Goal: Transaction & Acquisition: Purchase product/service

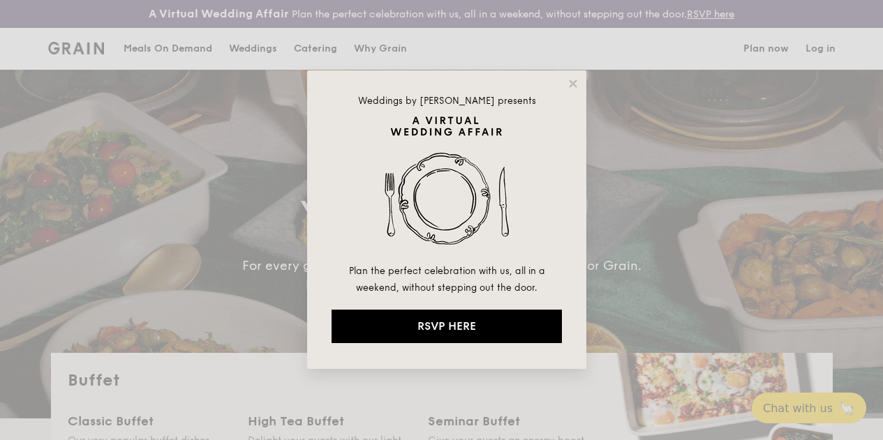
select select
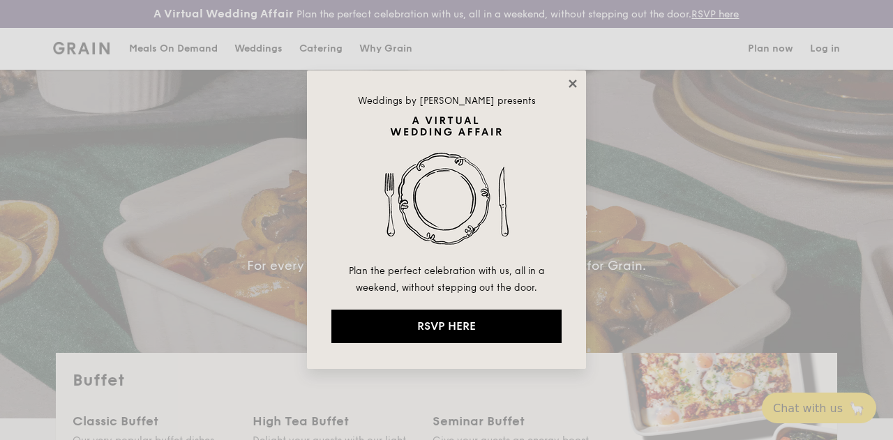
click at [567, 83] on icon at bounding box center [573, 83] width 13 height 13
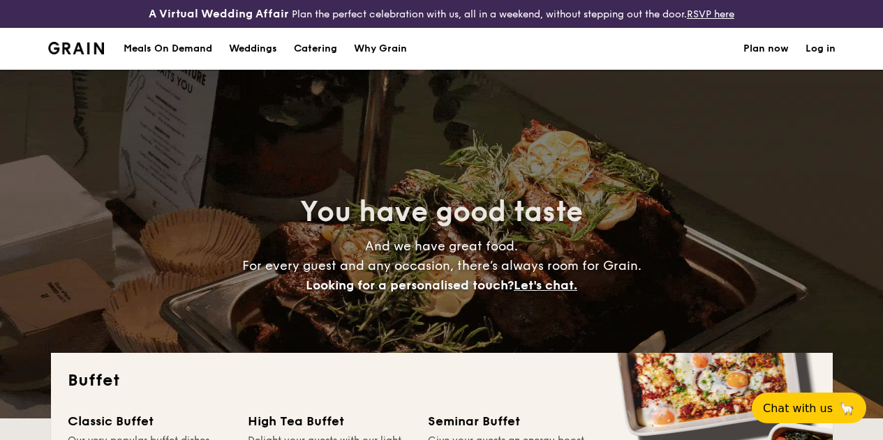
click at [196, 57] on div "Meals On Demand" at bounding box center [168, 49] width 89 height 42
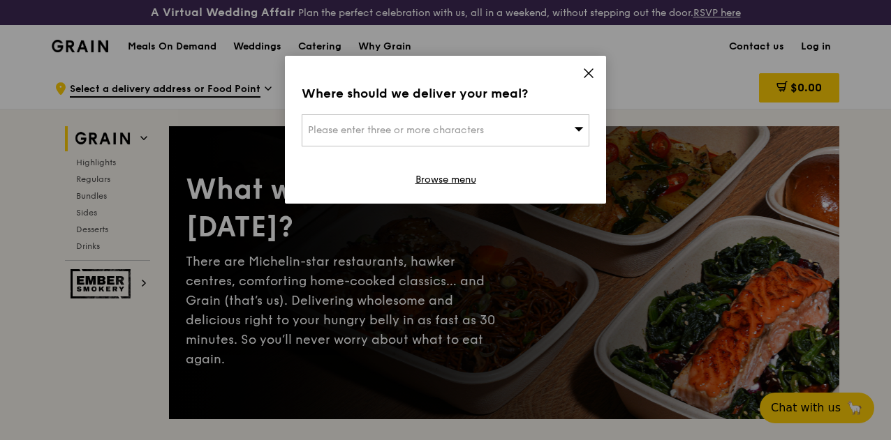
click at [590, 72] on icon at bounding box center [588, 73] width 8 height 8
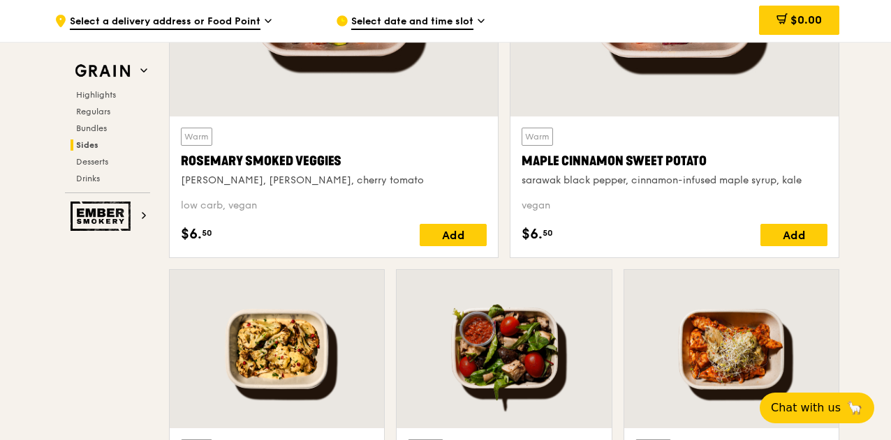
scroll to position [3350, 0]
